Goal: Task Accomplishment & Management: Use online tool/utility

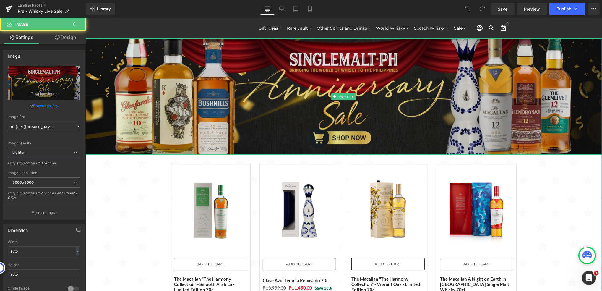
click at [298, 110] on img at bounding box center [343, 96] width 517 height 116
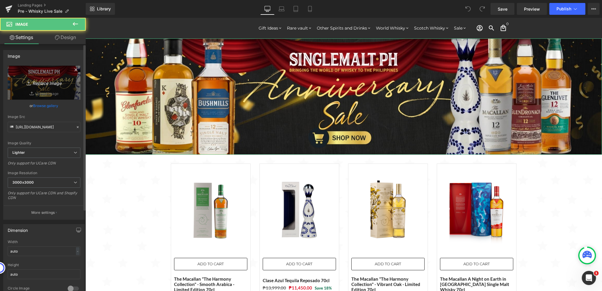
click at [49, 83] on icon "Replace Image" at bounding box center [43, 82] width 47 height 7
type input "C:\fakepath\Whisky Live - 2000x450.jpg"
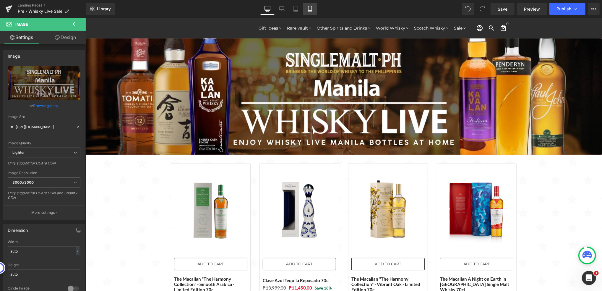
click at [307, 8] on icon at bounding box center [310, 9] width 6 height 6
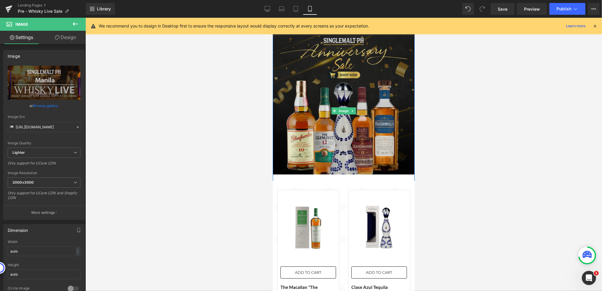
click at [320, 116] on img at bounding box center [344, 110] width 142 height 157
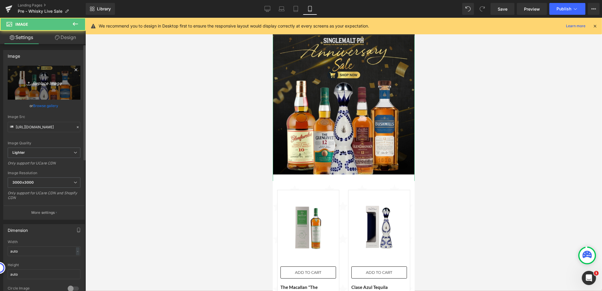
click at [43, 81] on icon "Replace Image" at bounding box center [43, 82] width 47 height 7
type input "C:\fakepath\Whisky Live - 1024x1024.jpg"
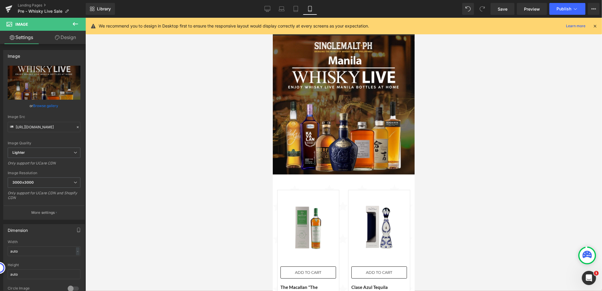
click at [226, 141] on div at bounding box center [343, 154] width 517 height 273
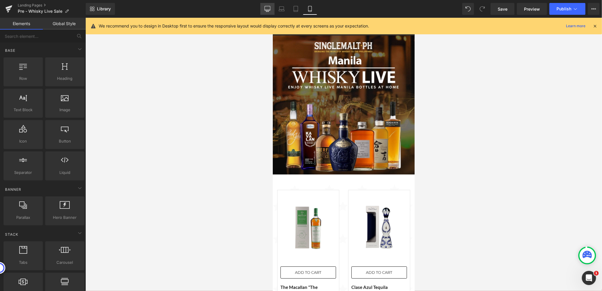
click at [271, 11] on icon at bounding box center [268, 9] width 6 height 6
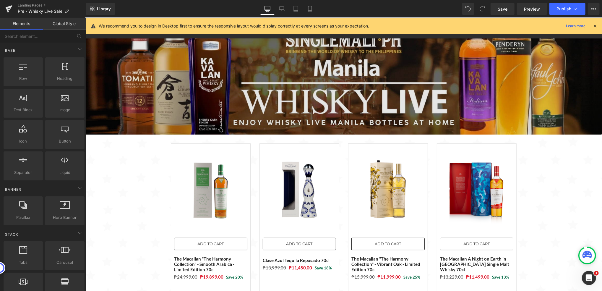
scroll to position [20, 0]
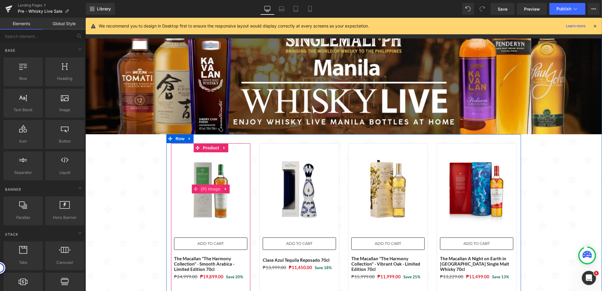
click at [206, 189] on span "(P) Image" at bounding box center [210, 188] width 22 height 9
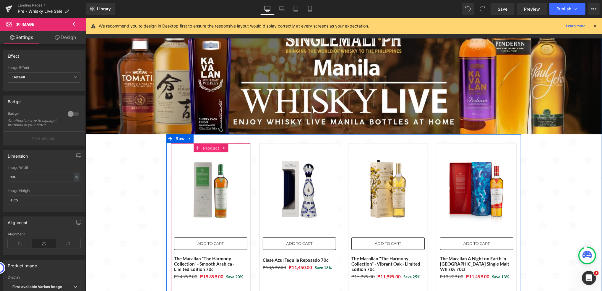
click at [205, 150] on span "Product" at bounding box center [210, 147] width 19 height 9
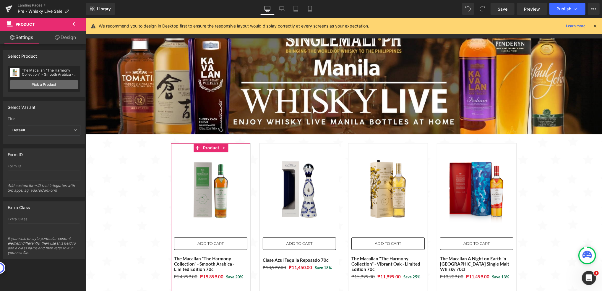
click at [52, 87] on link "Pick a Product" at bounding box center [44, 84] width 68 height 9
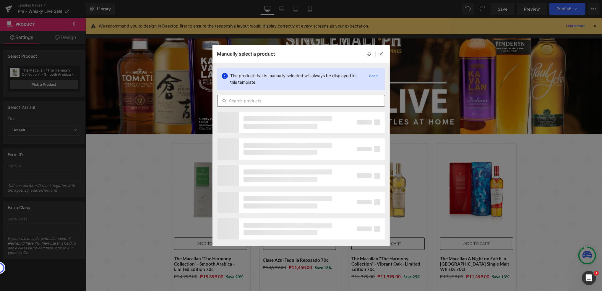
click at [278, 99] on input "text" at bounding box center [301, 100] width 167 height 7
paste input "Royal Salute [DEMOGRAPHIC_DATA] The Signature Blended Scotch Whisky + FREE 1 bo…"
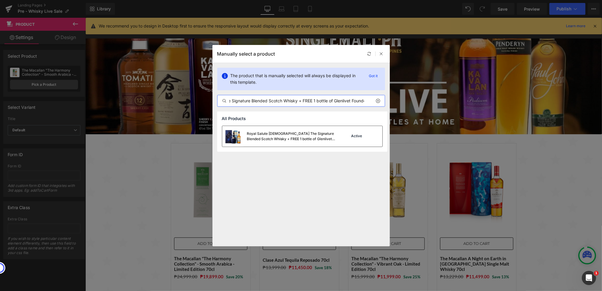
type input "Royal Salute [DEMOGRAPHIC_DATA] The Signature Blended Scotch Whisky + FREE 1 bo…"
click at [237, 134] on img at bounding box center [232, 136] width 21 height 21
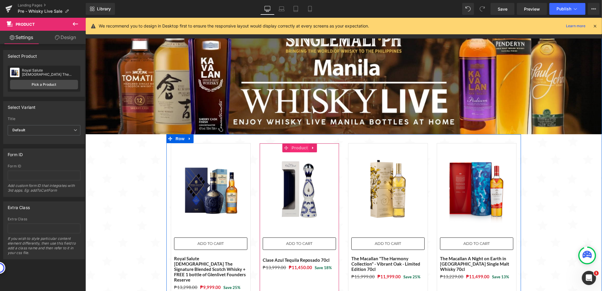
click at [296, 150] on span "Product" at bounding box center [299, 147] width 19 height 9
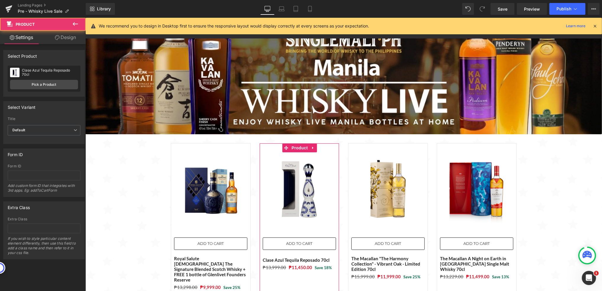
click at [30, 90] on div "Clase Azul Tequila Reposado 70cl Clase Azul Tequila Reposado 70cl Pick a Product" at bounding box center [44, 79] width 73 height 26
click at [35, 88] on link "Pick a Product" at bounding box center [44, 84] width 68 height 9
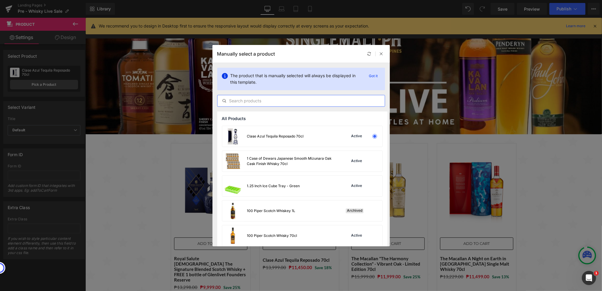
click at [281, 102] on input "text" at bounding box center [301, 100] width 167 height 7
paste input "Waterford LakeField Edition 1.1 Single Farm Origin 70cl"
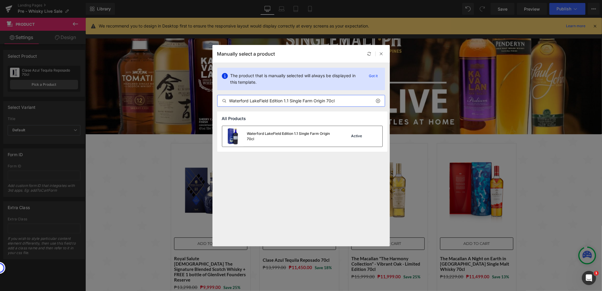
type input "Waterford LakeField Edition 1.1 Single Farm Origin 70cl"
click at [249, 134] on div "Waterford LakeField Edition 1.1 Single Farm Origin 70cl" at bounding box center [291, 136] width 89 height 11
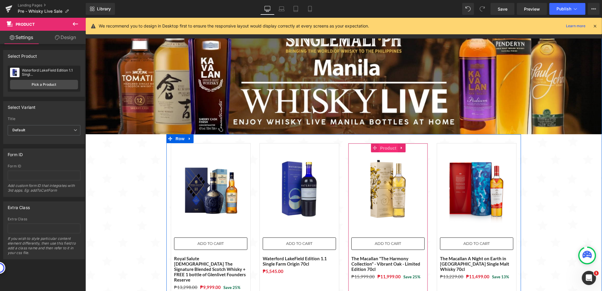
click at [386, 150] on span "Product" at bounding box center [388, 147] width 19 height 9
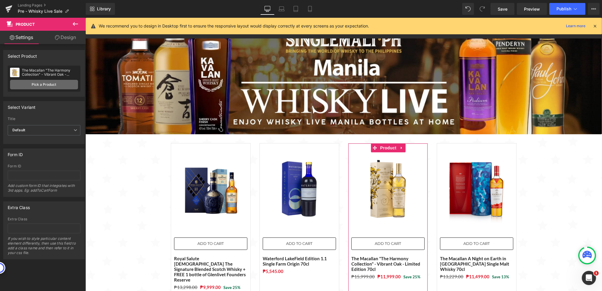
click at [52, 86] on link "Pick a Product" at bounding box center [44, 84] width 68 height 9
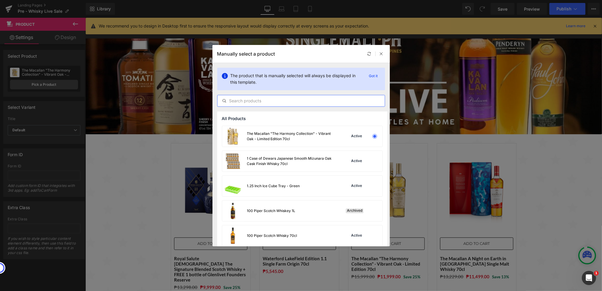
click at [276, 100] on input "text" at bounding box center [301, 100] width 167 height 7
paste input "Kavalan Podium Single Malt Scotch Whisky 70cl"
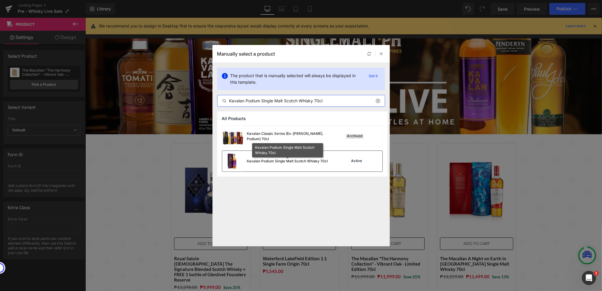
type input "Kavalan Podium Single Malt Scotch Whisky 70cl"
click at [282, 163] on div "Kavalan Podium Single Malt Scotch Whisky 70cl" at bounding box center [287, 160] width 81 height 5
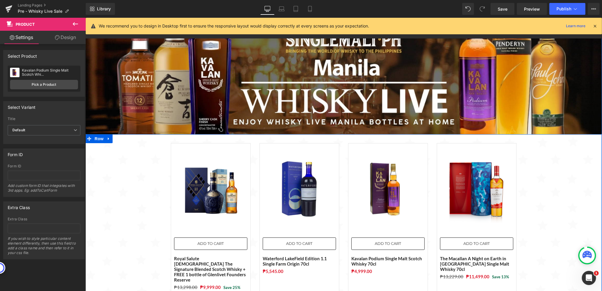
scroll to position [60, 0]
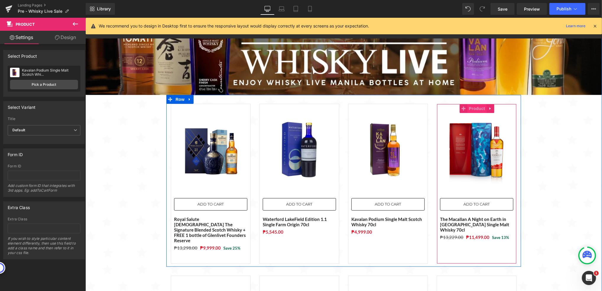
click at [471, 111] on span "Product" at bounding box center [476, 108] width 19 height 9
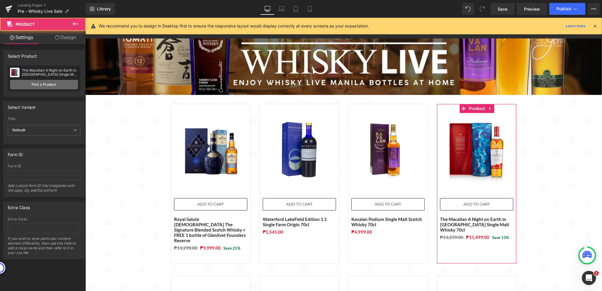
click at [34, 88] on link "Pick a Product" at bounding box center [44, 84] width 68 height 9
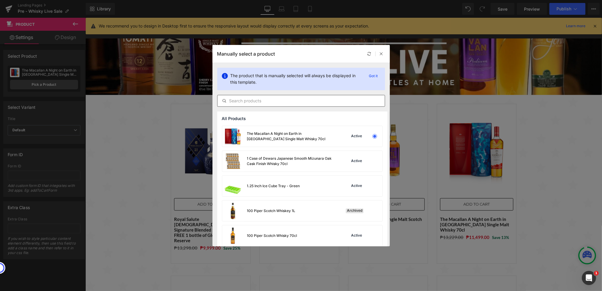
click at [285, 97] on input "text" at bounding box center [301, 100] width 167 height 7
paste input "Tomintoul 10 + Tomintoul [DEMOGRAPHIC_DATA] 70cl Bundle"
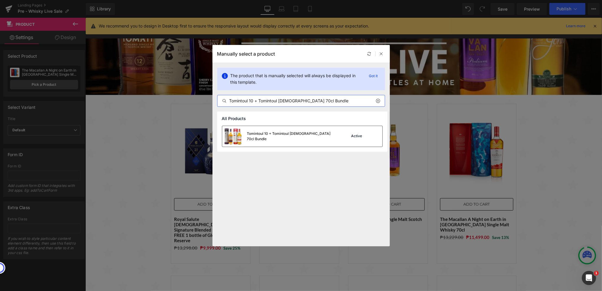
type input "Tomintoul 10 + Tomintoul [DEMOGRAPHIC_DATA] 70cl Bundle"
click at [282, 137] on div "Tomintoul 10 + Tomintoul [DEMOGRAPHIC_DATA] 70cl Bundle" at bounding box center [291, 136] width 89 height 11
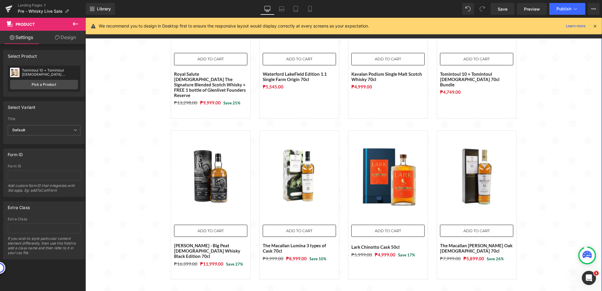
scroll to position [218, 0]
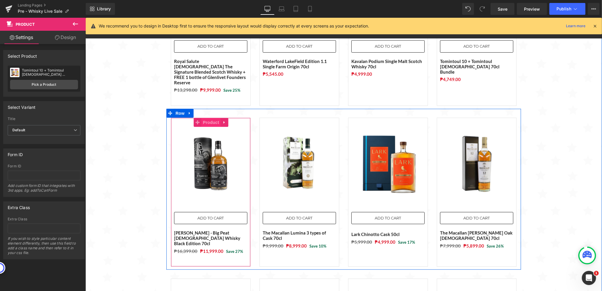
click at [207, 118] on span "Product" at bounding box center [210, 122] width 19 height 9
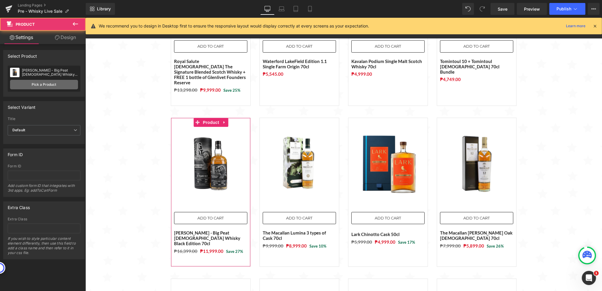
click at [33, 85] on link "Pick a Product" at bounding box center [44, 84] width 68 height 9
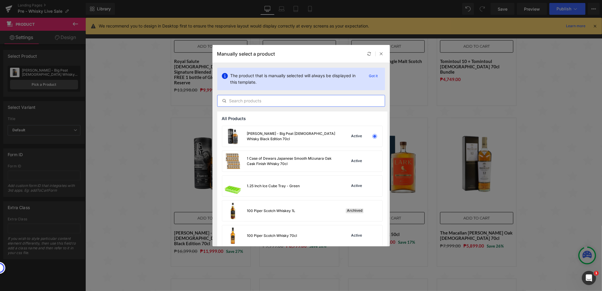
click at [304, 102] on input "text" at bounding box center [301, 100] width 167 height 7
paste input "Glendronach [DEMOGRAPHIC_DATA] [PERSON_NAME] Cask Matured Whisky 70cl with FREE…"
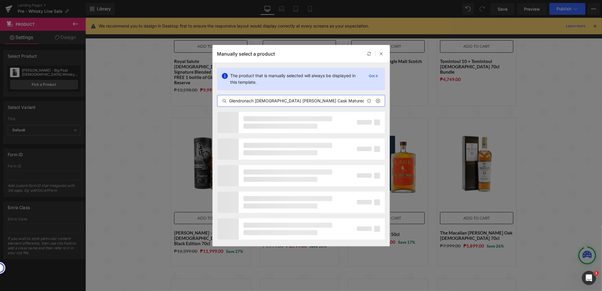
scroll to position [0, 44]
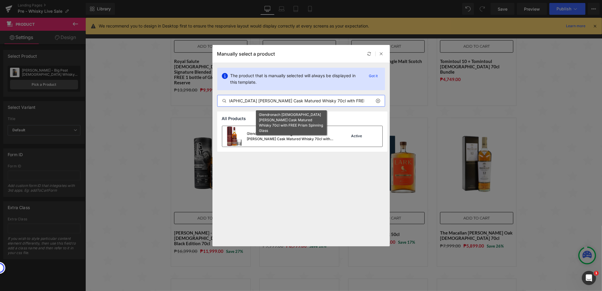
type input "Glendronach [DEMOGRAPHIC_DATA] [PERSON_NAME] Cask Matured Whisky 70cl with FREE…"
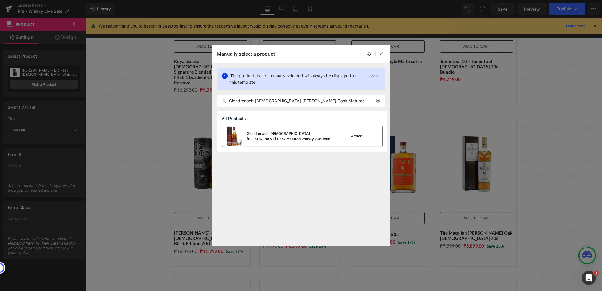
drag, startPoint x: 245, startPoint y: 137, endPoint x: 173, endPoint y: 119, distance: 74.0
click at [244, 137] on div "Glendronach [DEMOGRAPHIC_DATA] [PERSON_NAME] Cask Matured Whisky 70cl with FREE…" at bounding box center [279, 136] width 114 height 21
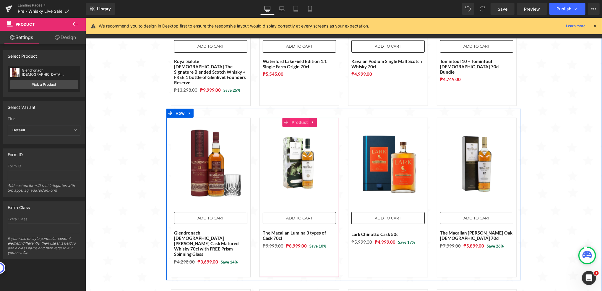
click at [300, 118] on span "Product" at bounding box center [299, 122] width 19 height 9
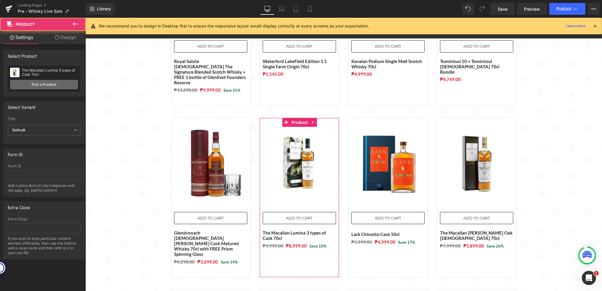
click at [53, 84] on link "Pick a Product" at bounding box center [44, 84] width 68 height 9
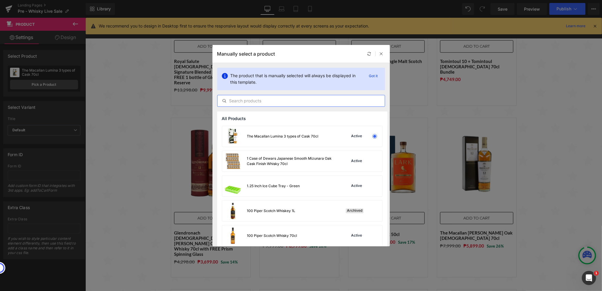
click at [294, 101] on input "text" at bounding box center [301, 100] width 167 height 7
paste input "Kavalan Concertmaster [PERSON_NAME] Single Malt Whisky 70cl"
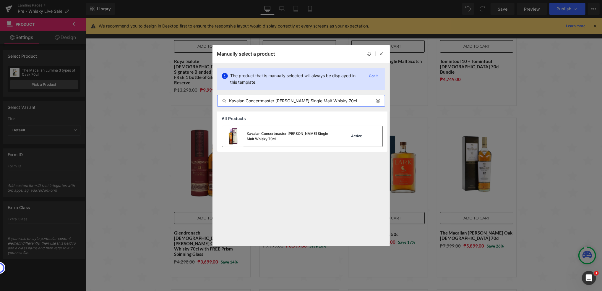
type input "Kavalan Concertmaster [PERSON_NAME] Single Malt Whisky 70cl"
click at [266, 142] on div "Kavalan Concertmaster [PERSON_NAME] Single Malt Whisky 70cl" at bounding box center [279, 136] width 114 height 21
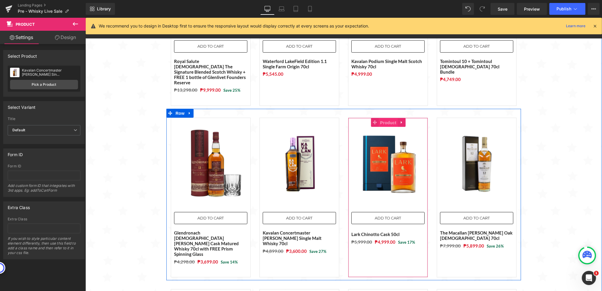
click at [382, 118] on span "Product" at bounding box center [388, 122] width 19 height 9
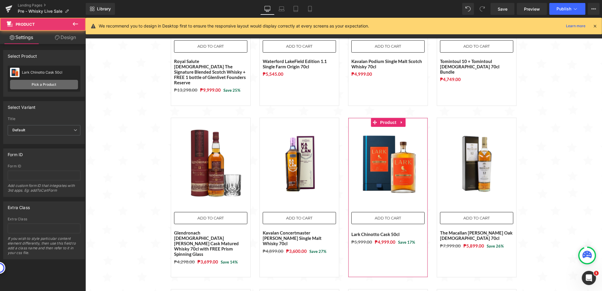
click at [40, 85] on link "Pick a Product" at bounding box center [44, 84] width 68 height 9
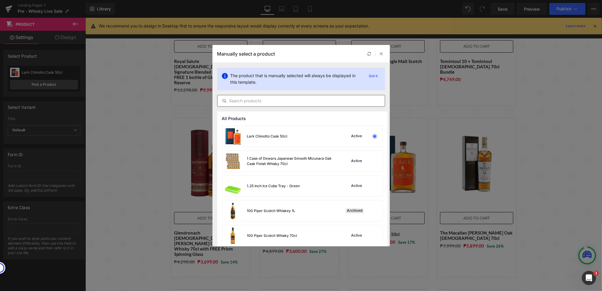
click at [292, 103] on input "text" at bounding box center [301, 100] width 167 height 7
paste input "Invergordon [DEMOGRAPHIC_DATA] Single Grain Scotch Whisky (That Botique-y Whisk…"
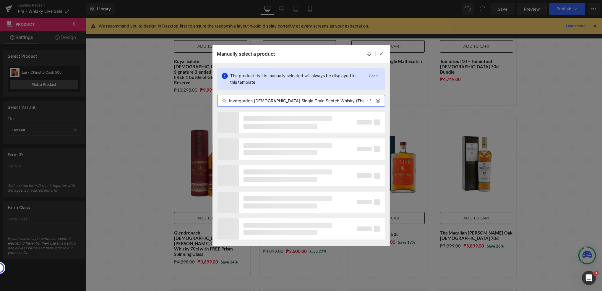
scroll to position [0, 45]
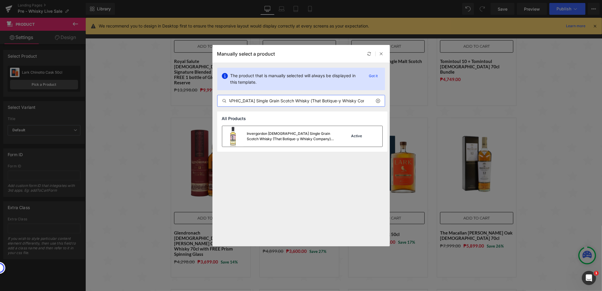
type input "Invergordon [DEMOGRAPHIC_DATA] Single Grain Scotch Whisky (That Botique-y Whisk…"
click at [279, 133] on div "Invergordon [DEMOGRAPHIC_DATA] Single Grain Scotch Whisky (That Botique-y Whisk…" at bounding box center [291, 136] width 89 height 11
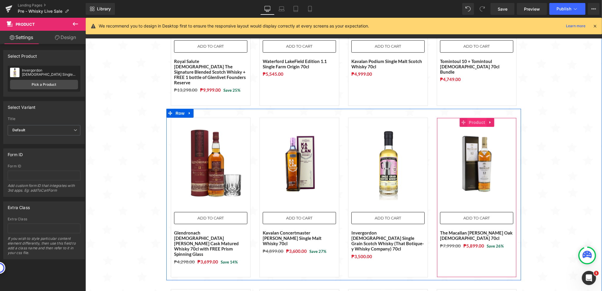
click at [472, 118] on span "Product" at bounding box center [476, 122] width 19 height 9
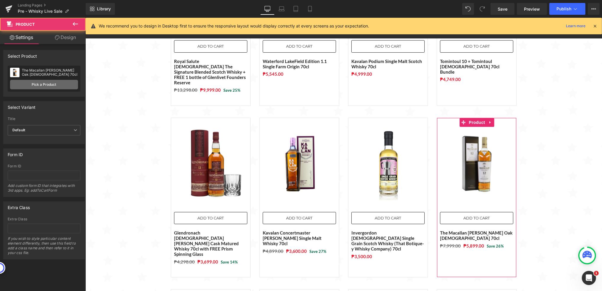
click at [46, 86] on link "Pick a Product" at bounding box center [44, 84] width 68 height 9
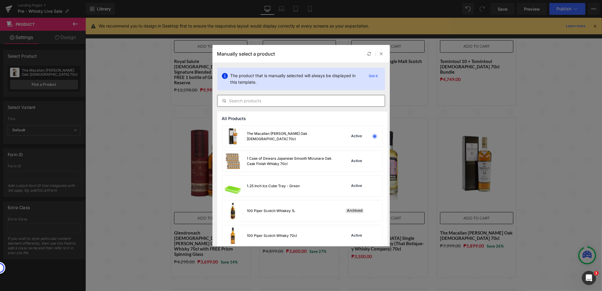
click at [290, 104] on input "text" at bounding box center [301, 100] width 167 height 7
paste input "Glengoyne [DEMOGRAPHIC_DATA] Single Malt Whisky 70cl"
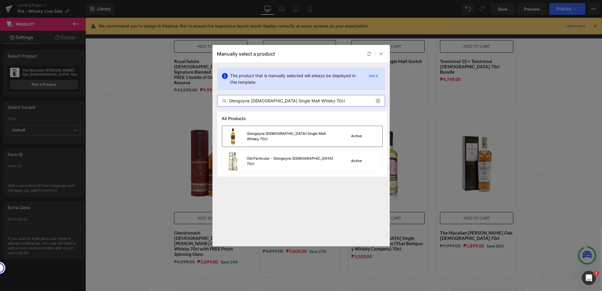
type input "Glengoyne [DEMOGRAPHIC_DATA] Single Malt Whisky 70cl"
click at [288, 137] on div "Glengoyne [DEMOGRAPHIC_DATA] Single Malt Whisky 70cl" at bounding box center [291, 136] width 89 height 11
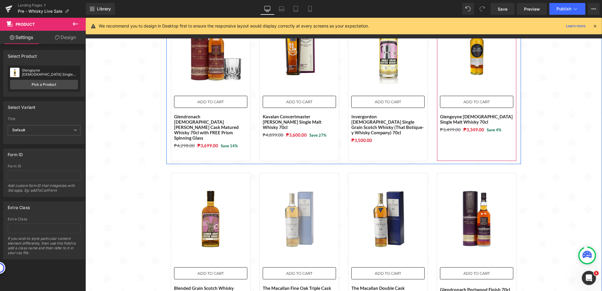
scroll to position [336, 0]
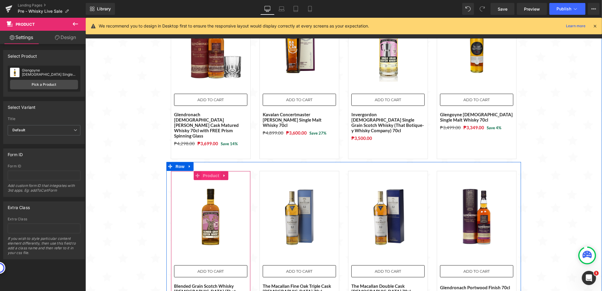
click at [203, 171] on span "Product" at bounding box center [210, 175] width 19 height 9
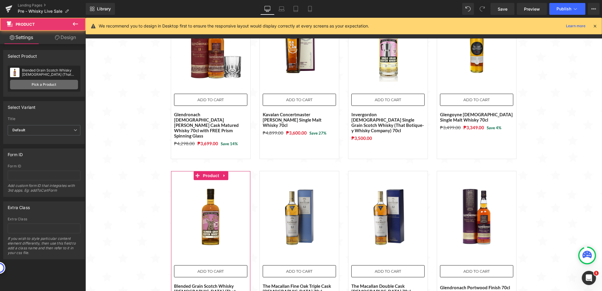
click at [68, 84] on link "Pick a Product" at bounding box center [44, 84] width 68 height 9
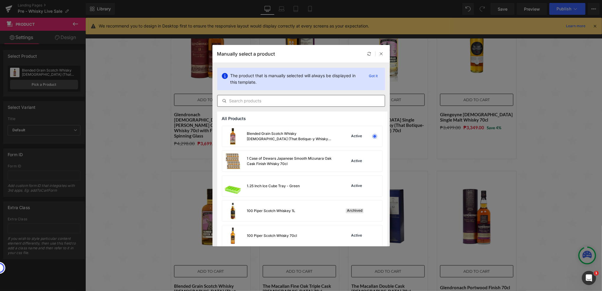
click at [247, 102] on input "text" at bounding box center [301, 100] width 167 height 7
paste input "[PERSON_NAME] Indian Single Malt Whisky - Peated"
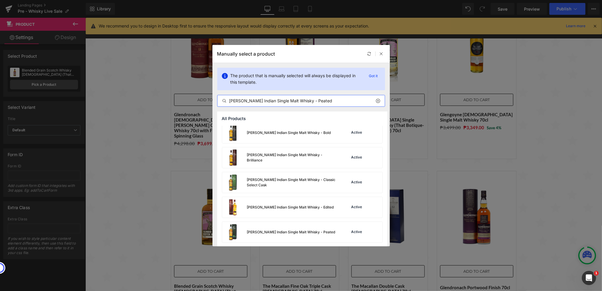
scroll to position [5, 0]
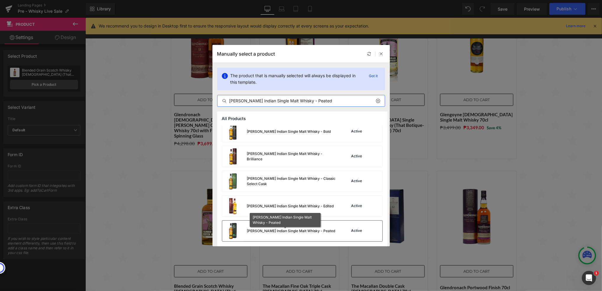
type input "[PERSON_NAME] Indian Single Malt Whisky - Peated"
click at [297, 231] on div "[PERSON_NAME] Indian Single Malt Whisky - Peated" at bounding box center [291, 230] width 88 height 5
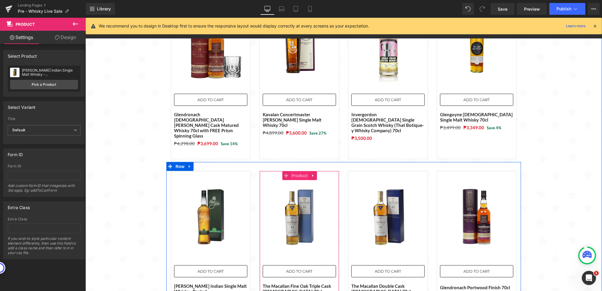
click at [293, 171] on span "Product" at bounding box center [299, 175] width 19 height 9
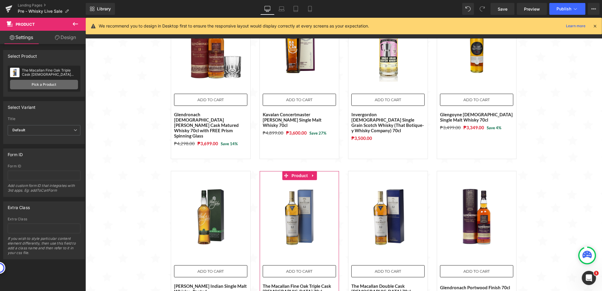
click at [51, 87] on link "Pick a Product" at bounding box center [44, 84] width 68 height 9
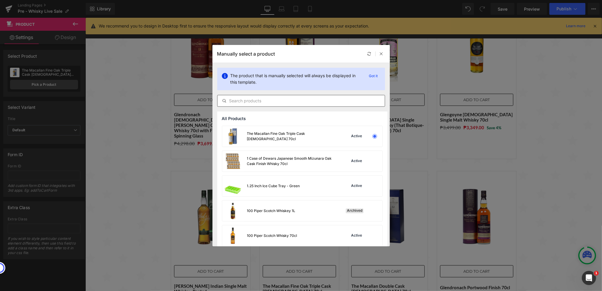
click at [282, 101] on input "text" at bounding box center [301, 100] width 167 height 7
paste input "Yamazakura Japanese Puremalt Whisky 70cl Asaka Distillery"
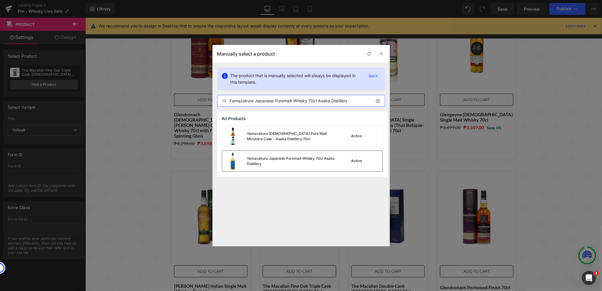
type input "Yamazakura Japanese Puremalt Whisky 70cl Asaka Distillery"
click at [294, 162] on div "Yamazakura Japanese Puremalt Whisky 70cl Asaka Distillery" at bounding box center [291, 161] width 89 height 11
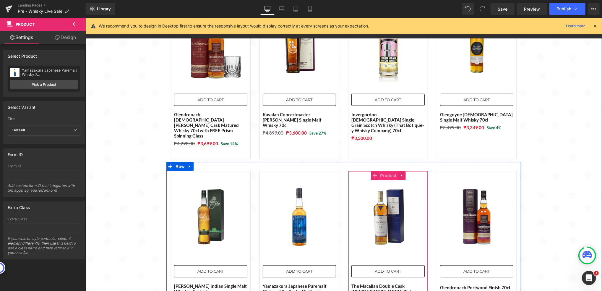
click at [385, 171] on span "Product" at bounding box center [388, 175] width 19 height 9
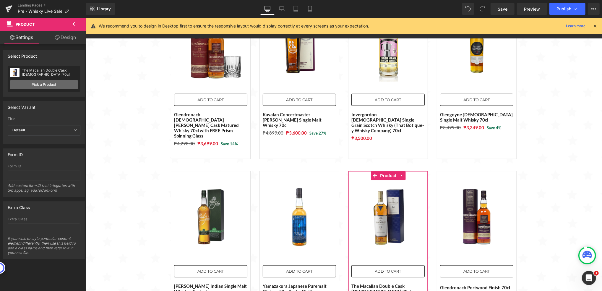
click at [51, 86] on link "Pick a Product" at bounding box center [44, 84] width 68 height 9
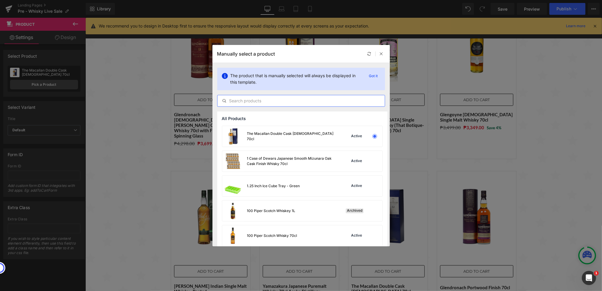
click at [284, 103] on input "text" at bounding box center [301, 100] width 167 height 7
paste input "Kurayoshi Pure Malt Whisky 70cl"
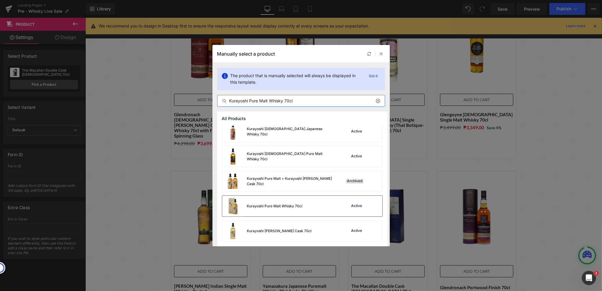
type input "Kurayoshi Pure Malt Whisky 70cl"
click at [285, 210] on div "Kurayoshi Pure Malt Whisky 70cl" at bounding box center [262, 206] width 80 height 21
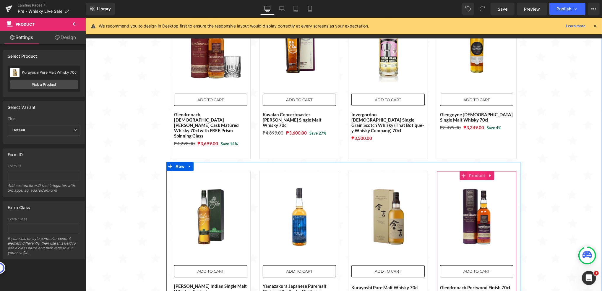
click at [468, 171] on span "Product" at bounding box center [476, 175] width 19 height 9
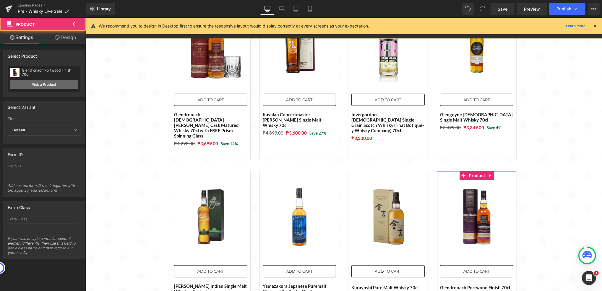
click at [44, 84] on link "Pick a Product" at bounding box center [44, 84] width 68 height 9
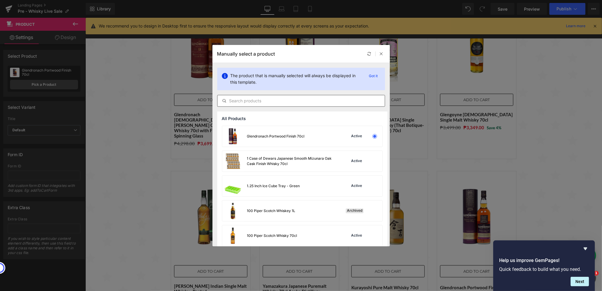
click at [280, 103] on input "text" at bounding box center [301, 100] width 167 height 7
paste input "Aberfeldy [DEMOGRAPHIC_DATA] Single Malt Whisky 75cl"
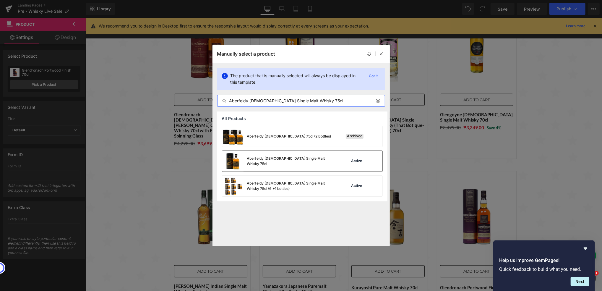
type input "Aberfeldy [DEMOGRAPHIC_DATA] Single Malt Whisky 75cl"
click at [288, 166] on div "Aberfeldy [DEMOGRAPHIC_DATA] Single Malt Whisky 75cl" at bounding box center [279, 161] width 114 height 21
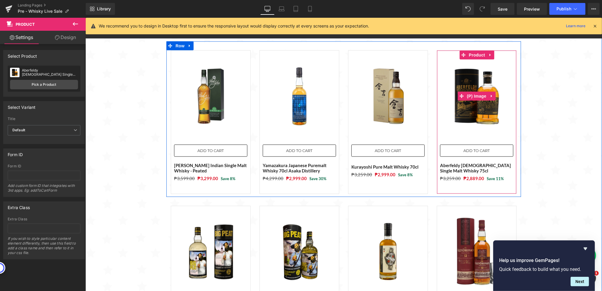
scroll to position [493, 0]
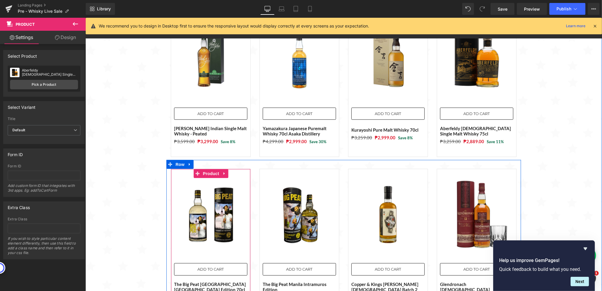
drag, startPoint x: 211, startPoint y: 153, endPoint x: 191, endPoint y: 150, distance: 19.8
click at [211, 169] on span "Product" at bounding box center [210, 173] width 19 height 9
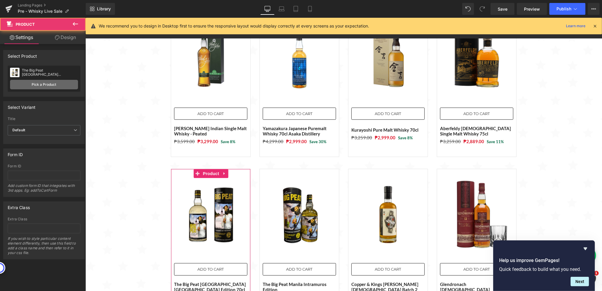
click at [59, 85] on link "Pick a Product" at bounding box center [44, 84] width 68 height 9
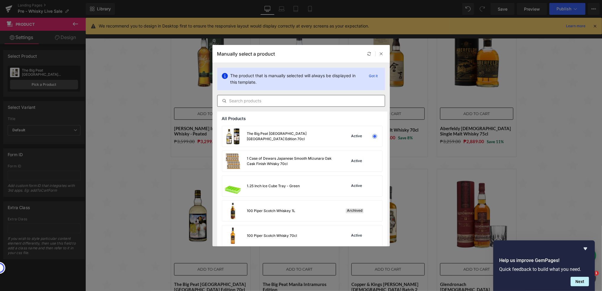
click at [311, 100] on input "text" at bounding box center [301, 100] width 167 height 7
paste input "[GEOGRAPHIC_DATA] [GEOGRAPHIC_DATA] - [PERSON_NAME] Finish 46% 70cl"
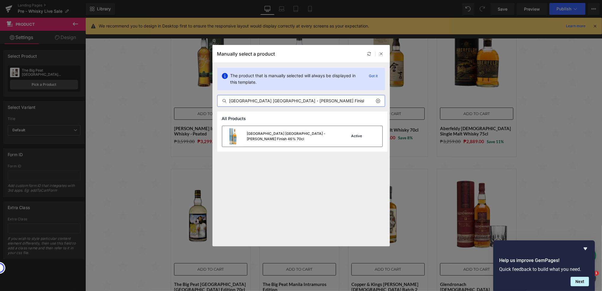
type input "[GEOGRAPHIC_DATA] [GEOGRAPHIC_DATA] - [PERSON_NAME] Finish 46% 70cl"
click at [241, 137] on img at bounding box center [232, 136] width 21 height 21
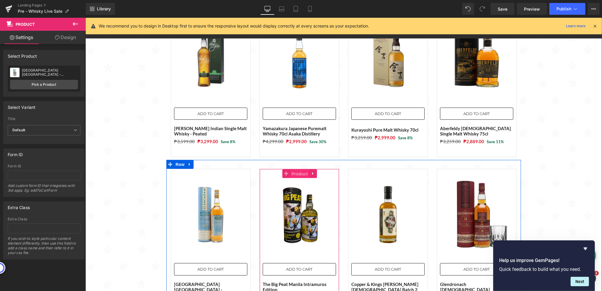
click at [293, 169] on span "Product" at bounding box center [299, 173] width 19 height 9
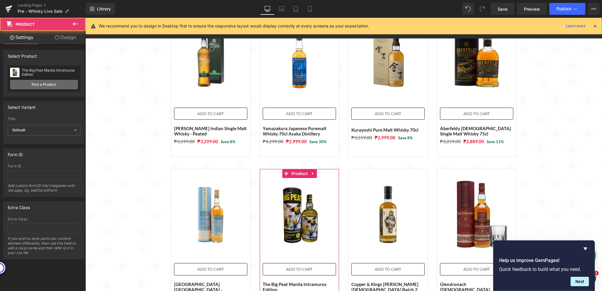
click at [59, 85] on link "Pick a Product" at bounding box center [44, 84] width 68 height 9
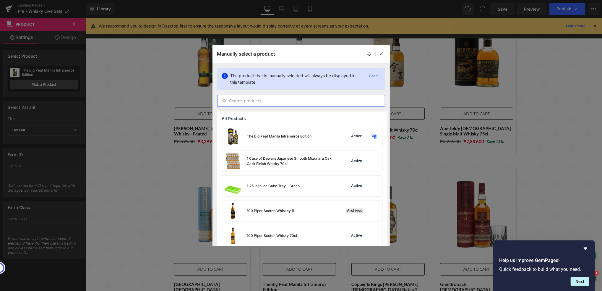
click at [288, 98] on input "text" at bounding box center [301, 100] width 167 height 7
paste input "Nikka From The Barrel 50cl"
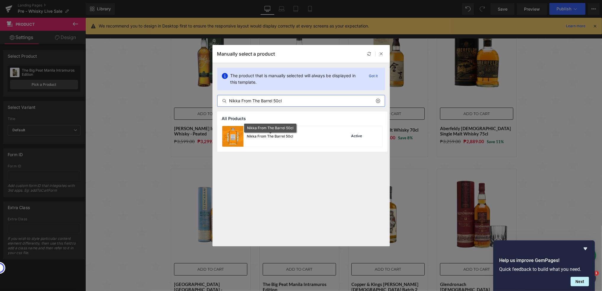
type input "Nikka From The Barrel 50cl"
click at [290, 137] on div "Nikka From The Barrel 50cl" at bounding box center [270, 136] width 46 height 5
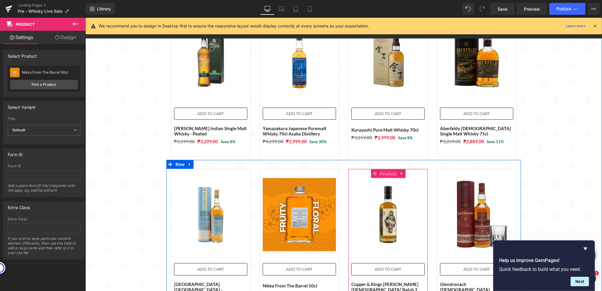
click at [383, 169] on span "Product" at bounding box center [388, 173] width 19 height 9
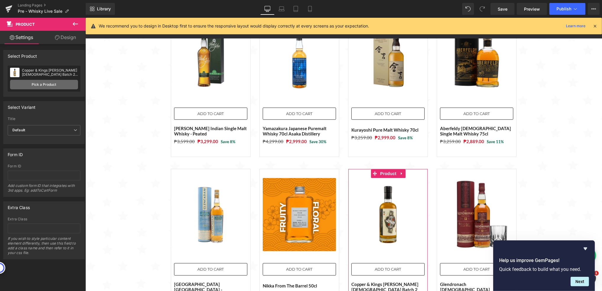
click at [53, 81] on link "Pick a Product" at bounding box center [44, 84] width 68 height 9
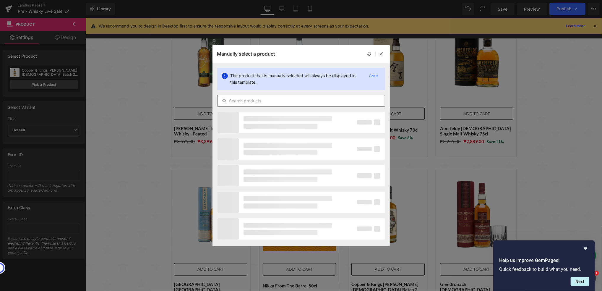
click at [239, 104] on input "text" at bounding box center [301, 100] width 167 height 7
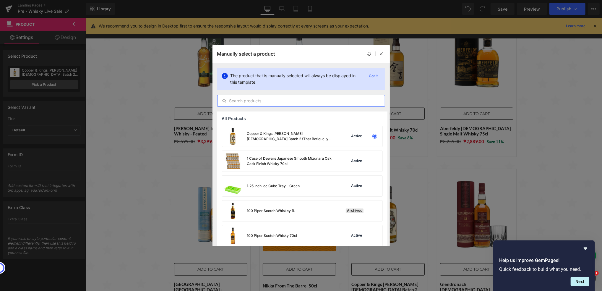
paste input "Penderyn Madeira Finish Gold Single Malt Whisky 70cl"
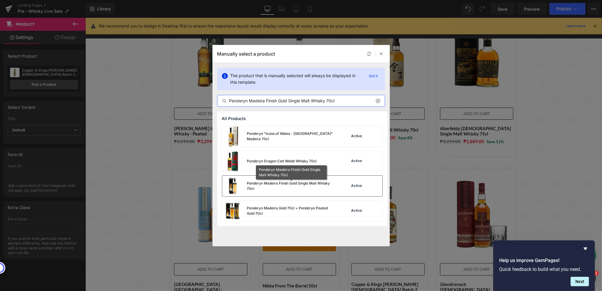
type input "Penderyn Madeira Finish Gold Single Malt Whisky 70cl"
click at [328, 188] on div "Penderyn Madeira Finish Gold Single Malt Whisky 70cl" at bounding box center [291, 186] width 89 height 11
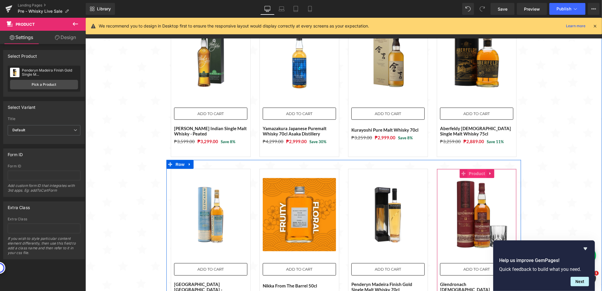
click at [475, 169] on span "Product" at bounding box center [476, 173] width 19 height 9
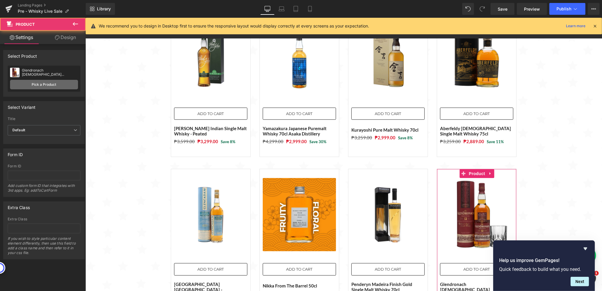
click at [35, 82] on link "Pick a Product" at bounding box center [44, 84] width 68 height 9
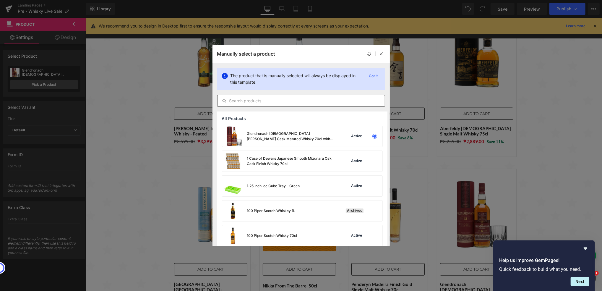
click at [292, 103] on input "text" at bounding box center [301, 100] width 167 height 7
paste input "Tomatin [DEMOGRAPHIC_DATA] [PERSON_NAME] Cask 70cl"
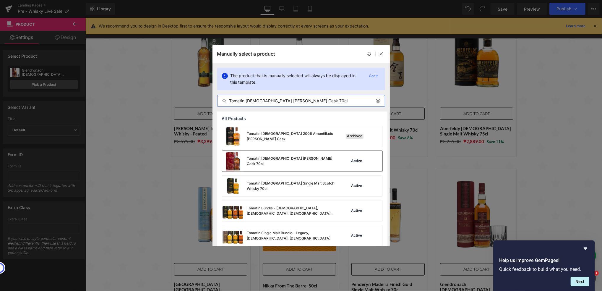
type input "Tomatin [DEMOGRAPHIC_DATA] [PERSON_NAME] Cask 70cl"
click at [298, 166] on div "Tomatin [DEMOGRAPHIC_DATA] [PERSON_NAME] Cask 70cl" at bounding box center [279, 161] width 114 height 21
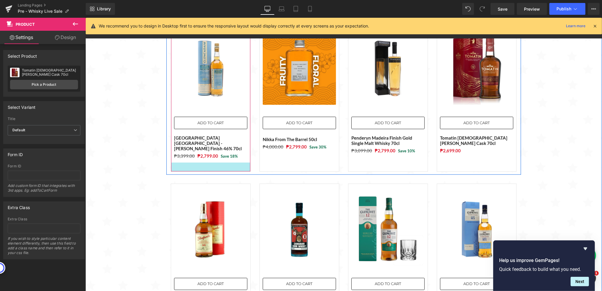
scroll to position [651, 0]
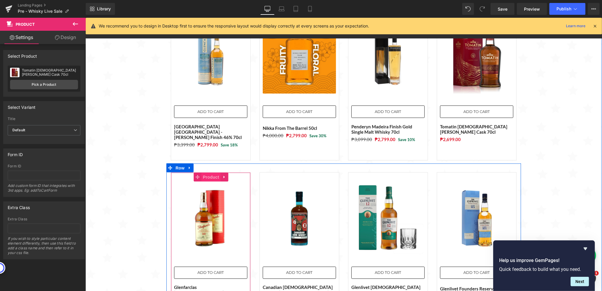
click at [204, 172] on span "Product" at bounding box center [210, 176] width 19 height 9
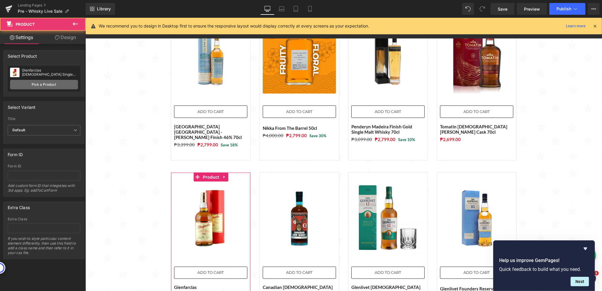
click at [40, 83] on link "Pick a Product" at bounding box center [44, 84] width 68 height 9
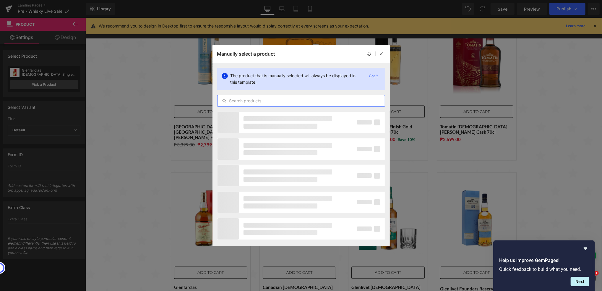
click at [254, 104] on input "text" at bounding box center [301, 100] width 167 height 7
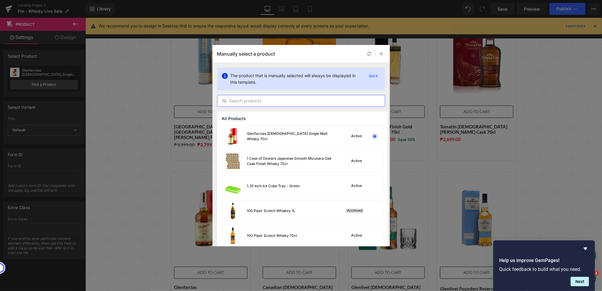
paste input "Dewars [DEMOGRAPHIC_DATA] Blended Scotch Whisky 1L with Premium Rock Glass"
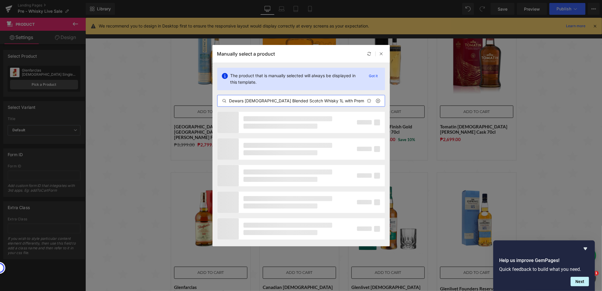
scroll to position [0, 7]
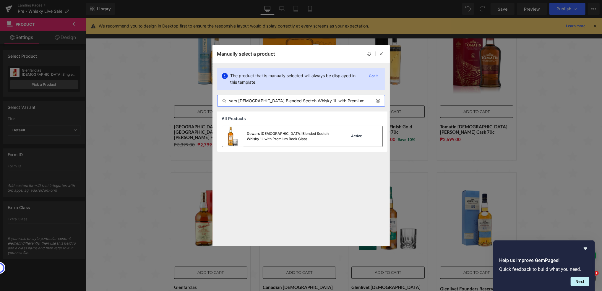
type input "Dewars [DEMOGRAPHIC_DATA] Blended Scotch Whisky 1L with Premium Rock Glass"
click at [296, 142] on div "Dewars [DEMOGRAPHIC_DATA] Blended Scotch Whisky 1L with Premium Rock Glass" at bounding box center [279, 136] width 114 height 21
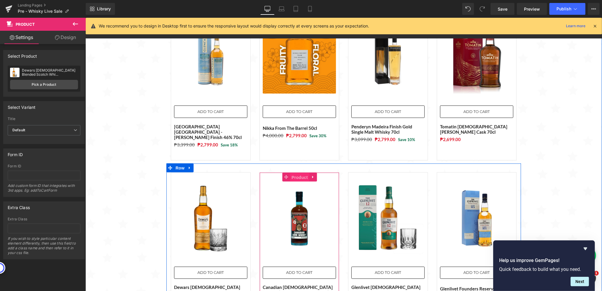
click at [291, 173] on span "Product" at bounding box center [299, 177] width 19 height 9
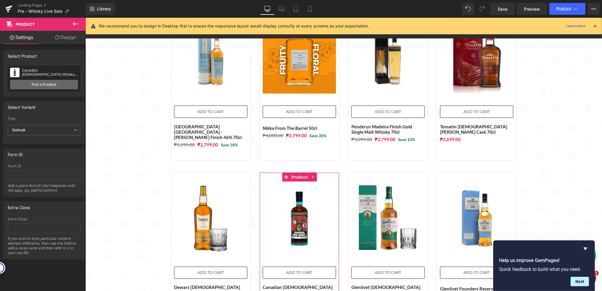
click at [66, 87] on link "Pick a Product" at bounding box center [44, 84] width 68 height 9
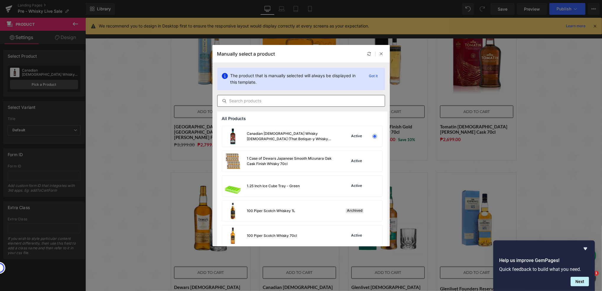
click at [266, 98] on input "text" at bounding box center [301, 100] width 167 height 7
paste input "Tomatin Legacy Single Malt Scotch Whisky 70cl"
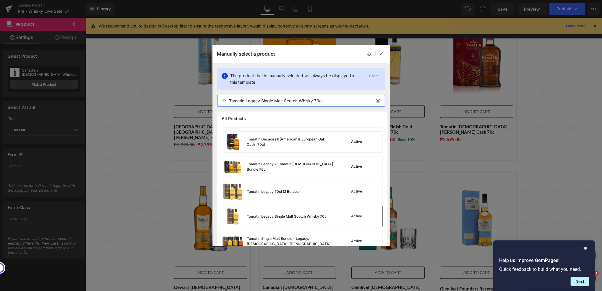
scroll to position [29, 0]
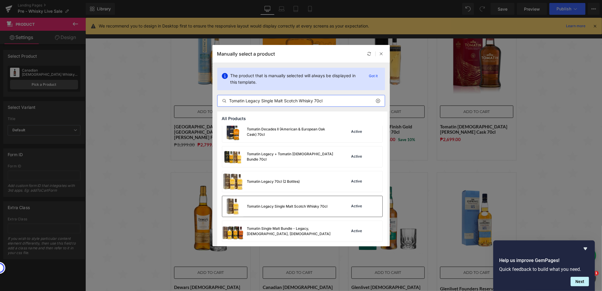
type input "Tomatin Legacy Single Malt Scotch Whisky 70cl"
click at [327, 210] on div "Tomatin Legacy Single Malt Scotch Whisky 70cl" at bounding box center [275, 206] width 106 height 21
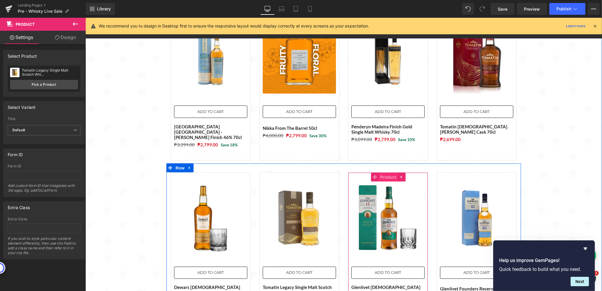
click at [386, 172] on span "Product" at bounding box center [388, 176] width 19 height 9
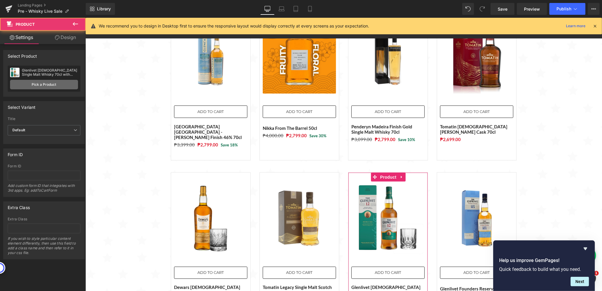
click at [30, 85] on link "Pick a Product" at bounding box center [44, 84] width 68 height 9
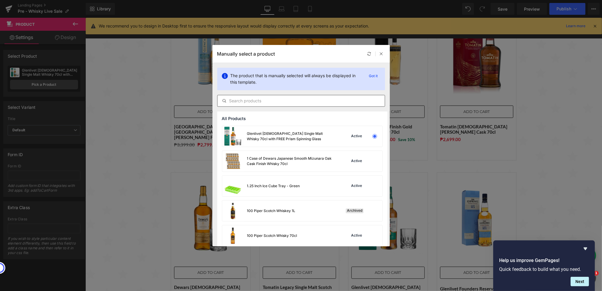
click at [278, 98] on input "text" at bounding box center [301, 100] width 167 height 7
paste input "Chivas Regal Mizunara Blended Scotch Whisky 70cl with FREE Prism Spinning Glass"
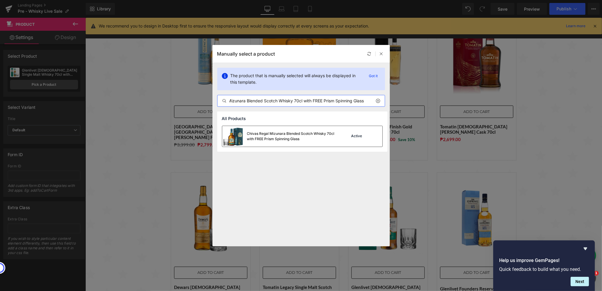
type input "Chivas Regal Mizunara Blended Scotch Whisky 70cl with FREE Prism Spinning Glass"
click at [267, 140] on div "Chivas Regal Mizunara Blended Scotch Whisky 70cl with FREE Prism Spinning Glass" at bounding box center [291, 136] width 89 height 11
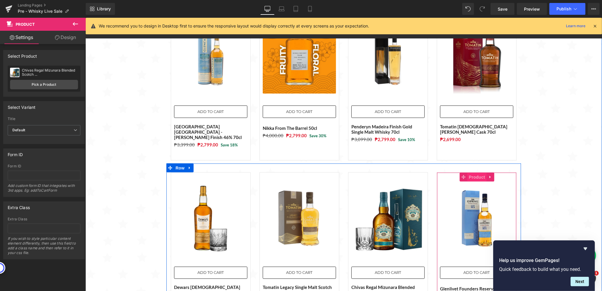
click at [472, 172] on span "Product" at bounding box center [476, 176] width 19 height 9
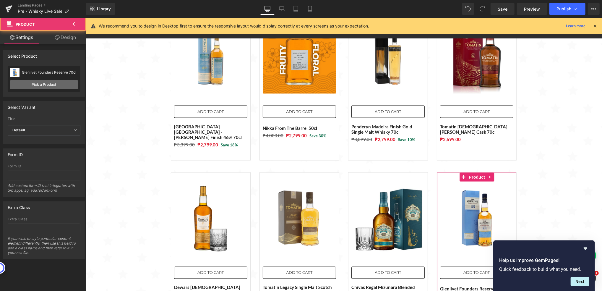
click at [75, 83] on link "Pick a Product" at bounding box center [44, 84] width 68 height 9
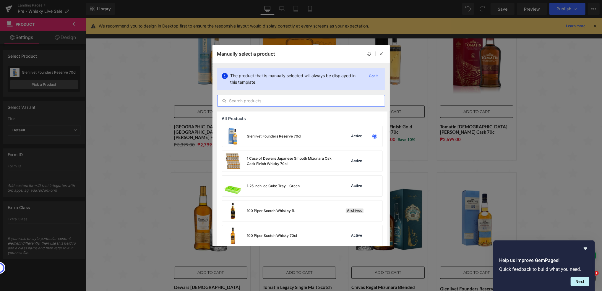
click at [260, 101] on input "text" at bounding box center [301, 100] width 167 height 7
paste input "Buffalo Trace [US_STATE] Straight Bourbon Whisky 75cl"
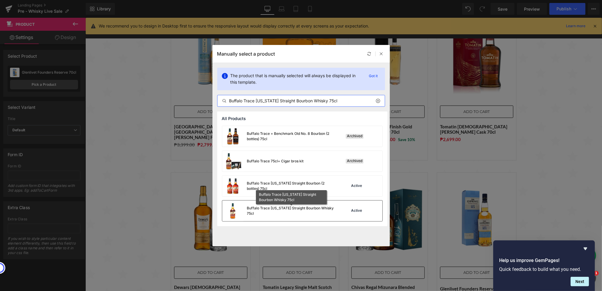
type input "Buffalo Trace [US_STATE] Straight Bourbon Whisky 75cl"
click at [299, 211] on div "Buffalo Trace [US_STATE] Straight Bourbon Whisky 75cl" at bounding box center [291, 210] width 89 height 11
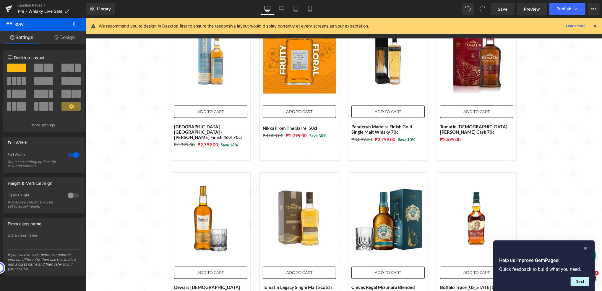
click at [586, 251] on icon "Hide survey" at bounding box center [585, 248] width 7 height 7
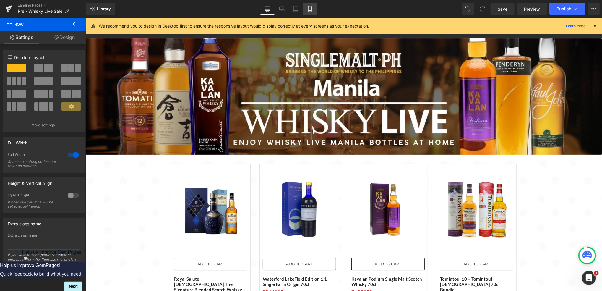
click at [312, 8] on icon at bounding box center [310, 9] width 6 height 6
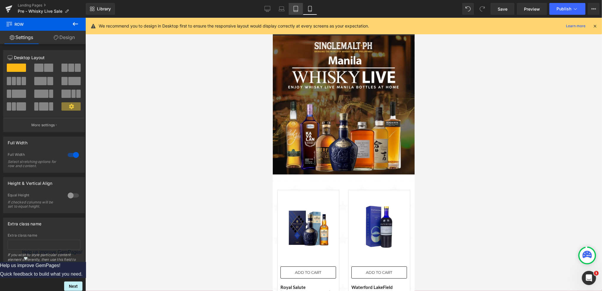
click at [296, 9] on icon at bounding box center [296, 9] width 6 height 6
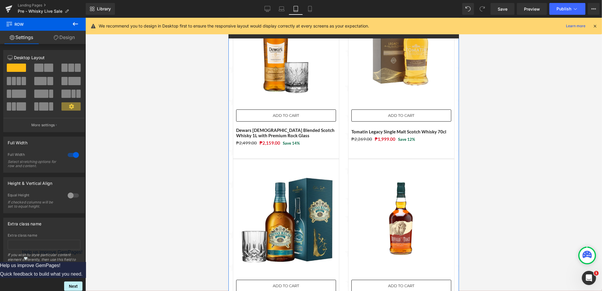
scroll to position [1695, 0]
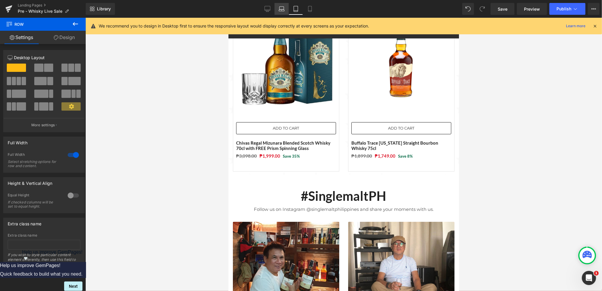
click at [281, 5] on link "Laptop" at bounding box center [282, 9] width 14 height 12
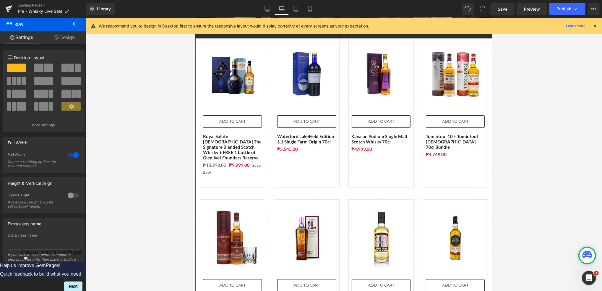
scroll to position [0, 0]
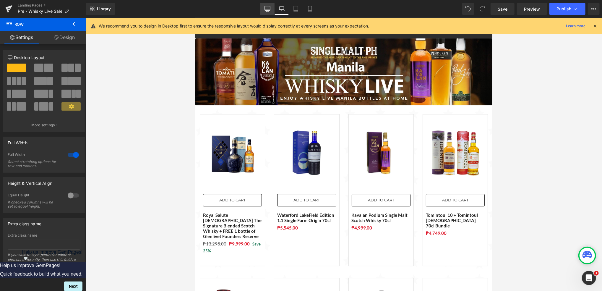
click at [269, 8] on icon at bounding box center [268, 9] width 6 height 6
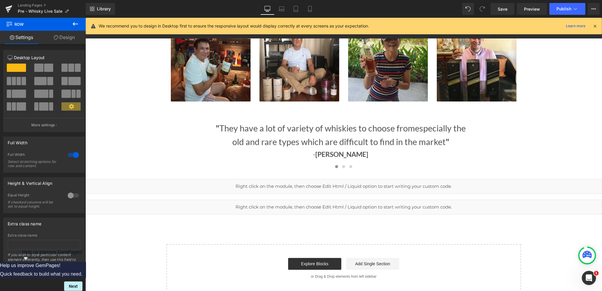
scroll to position [917, 0]
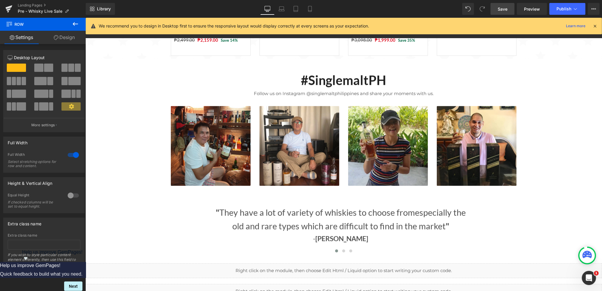
click at [493, 9] on link "Save" at bounding box center [503, 9] width 24 height 12
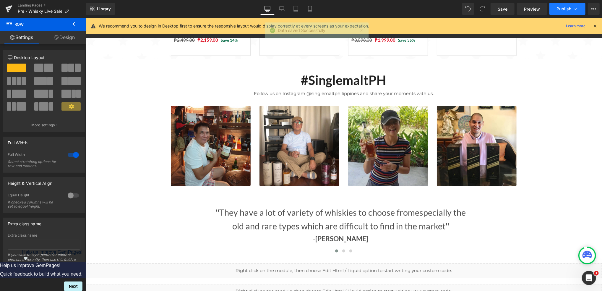
click at [561, 10] on span "Publish" at bounding box center [564, 9] width 15 height 5
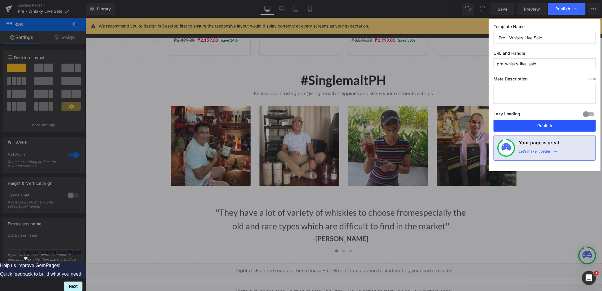
drag, startPoint x: 542, startPoint y: 124, endPoint x: 456, endPoint y: 106, distance: 87.4
click at [542, 124] on button "Publish" at bounding box center [545, 126] width 102 height 12
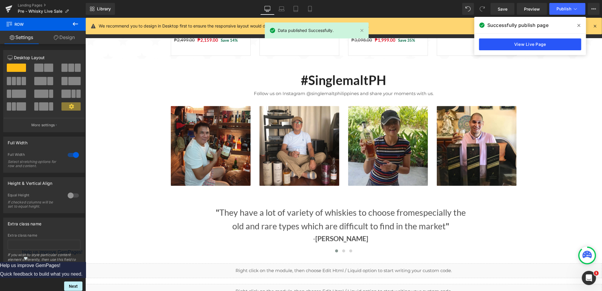
click at [517, 50] on link "View Live Page" at bounding box center [530, 44] width 102 height 12
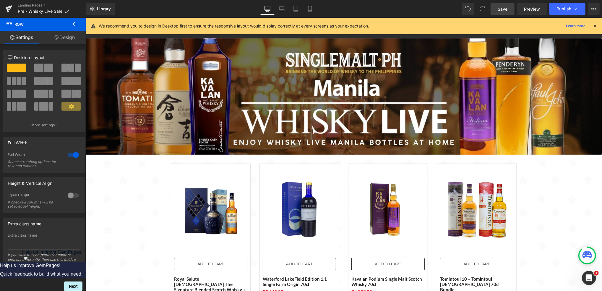
click at [505, 11] on span "Save" at bounding box center [503, 9] width 10 height 6
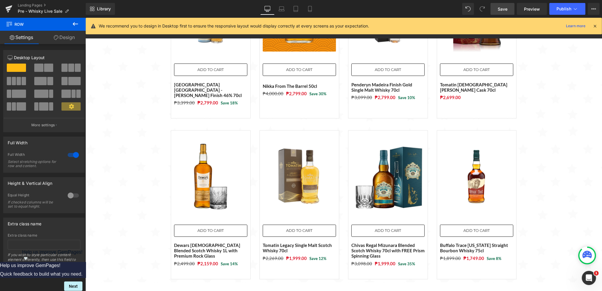
scroll to position [631, 0]
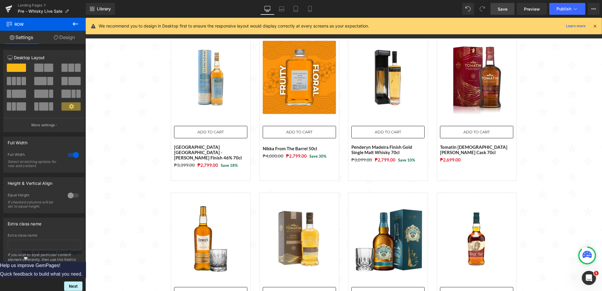
click at [494, 9] on link "Save" at bounding box center [503, 9] width 24 height 12
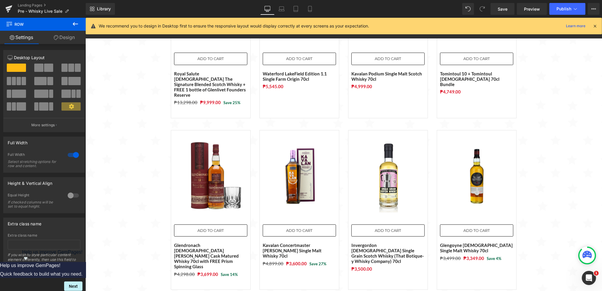
scroll to position [158, 0]
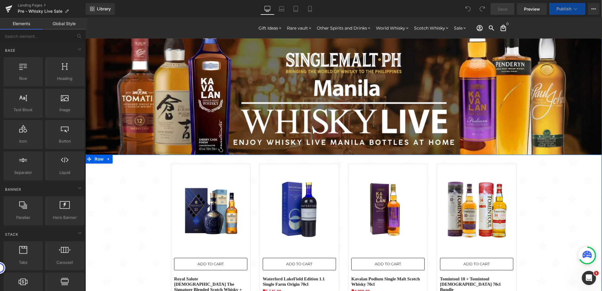
scroll to position [79, 0]
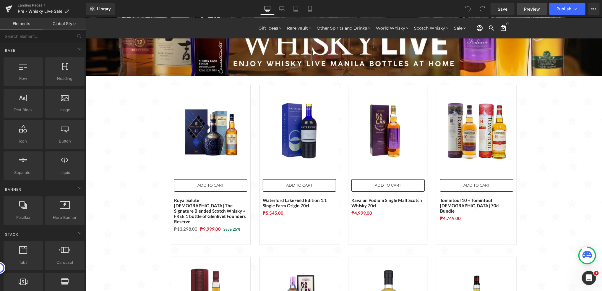
click at [539, 10] on span "Preview" at bounding box center [532, 9] width 16 height 6
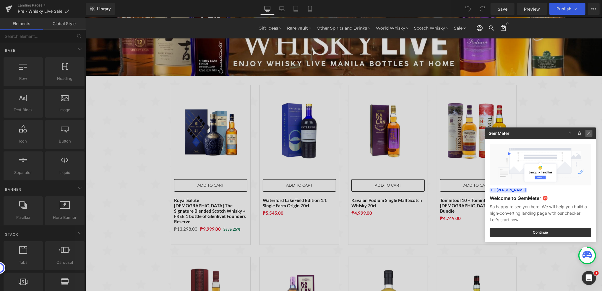
click at [590, 136] on img at bounding box center [589, 133] width 7 height 7
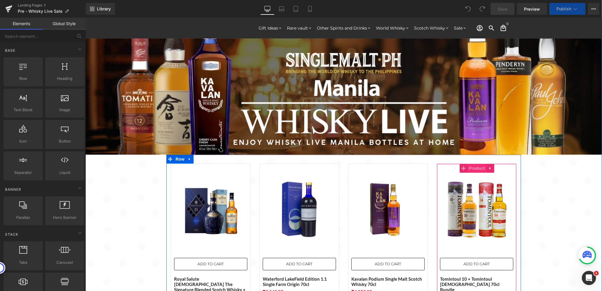
click at [470, 167] on span "Product" at bounding box center [476, 168] width 19 height 9
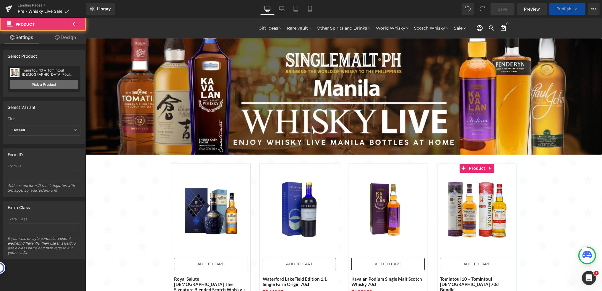
click at [30, 86] on link "Pick a Product" at bounding box center [44, 84] width 68 height 9
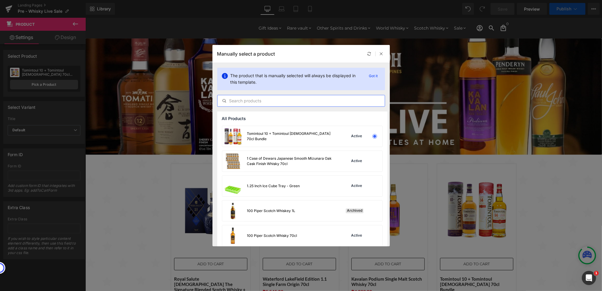
click at [280, 98] on input "text" at bounding box center [301, 100] width 167 height 7
paste input "Tomintoul 10 + Tomintoul [DEMOGRAPHIC_DATA] 70cl Bundle"
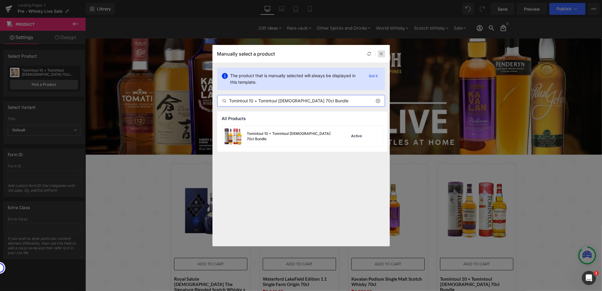
type input "Tomintoul 10 + Tomintoul [DEMOGRAPHIC_DATA] 70cl Bundle"
click at [384, 55] on div at bounding box center [381, 53] width 7 height 7
